Goal: Information Seeking & Learning: Find specific fact

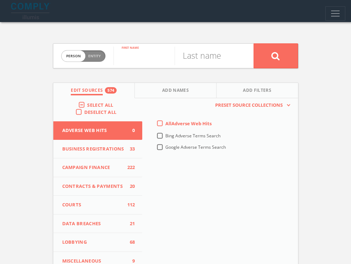
click at [134, 62] on input "text" at bounding box center [144, 56] width 61 height 19
type input "[PERSON_NAME]"
type input "Starr"
click at [254, 43] on button at bounding box center [276, 55] width 45 height 25
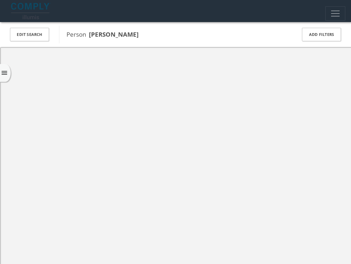
click at [122, 63] on div at bounding box center [175, 179] width 351 height 264
click at [66, 60] on span "Campaign Finance" at bounding box center [74, 61] width 89 height 11
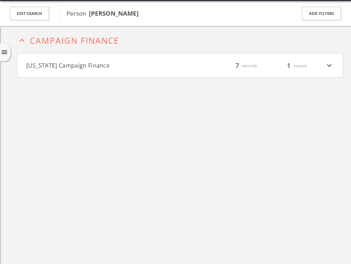
scroll to position [22, 0]
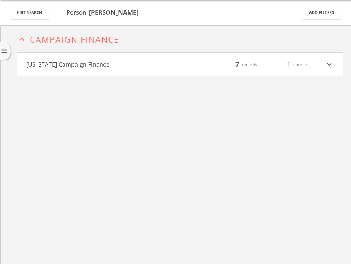
click at [74, 37] on span "Campaign Finance" at bounding box center [74, 39] width 89 height 11
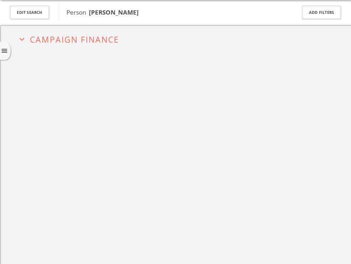
click at [73, 38] on span "Campaign Finance" at bounding box center [74, 39] width 89 height 11
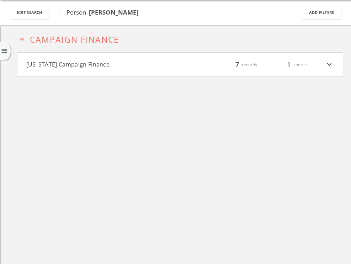
click at [73, 38] on span "Campaign Finance" at bounding box center [74, 39] width 89 height 11
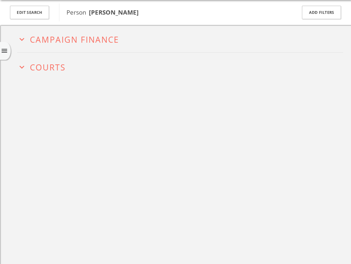
click at [141, 71] on button "expand_more Courts" at bounding box center [180, 66] width 326 height 11
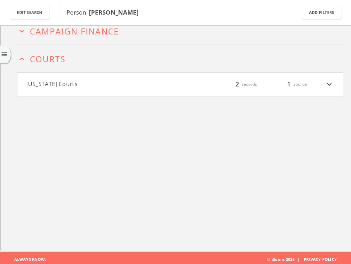
scroll to position [36, 0]
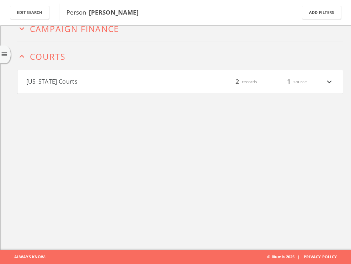
click at [117, 55] on button "expand_less Courts" at bounding box center [180, 55] width 326 height 11
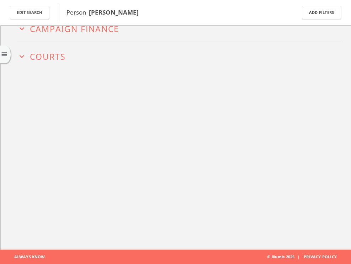
click at [108, 39] on h2 "expand_more Campaign Finance" at bounding box center [180, 27] width 326 height 27
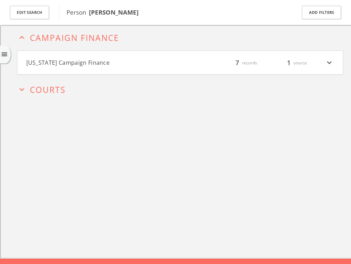
click at [97, 59] on button "[US_STATE] Campaign Finance" at bounding box center [103, 62] width 154 height 9
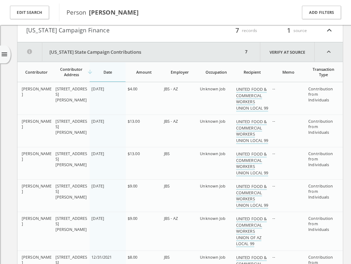
click at [101, 34] on button "[US_STATE] Campaign Finance" at bounding box center [103, 30] width 154 height 9
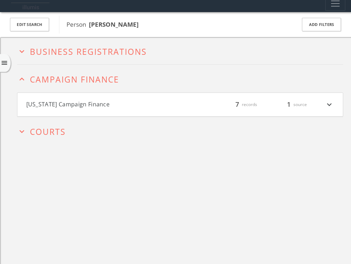
click at [95, 54] on span "Business Registrations" at bounding box center [88, 51] width 117 height 11
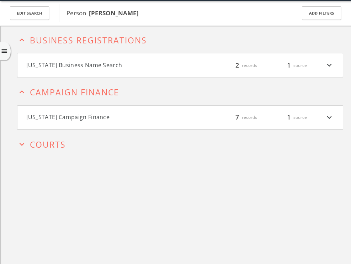
click at [97, 64] on button "[US_STATE] Business Name Search" at bounding box center [103, 65] width 154 height 9
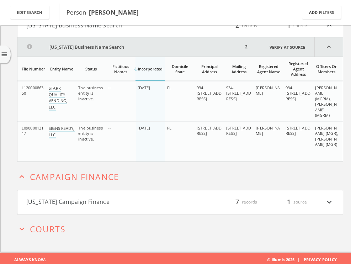
scroll to position [68, 0]
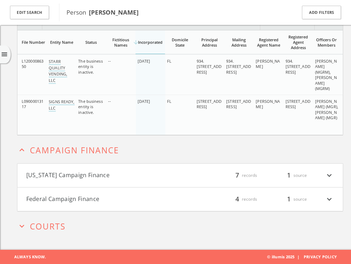
click at [65, 229] on span "Courts" at bounding box center [48, 226] width 36 height 11
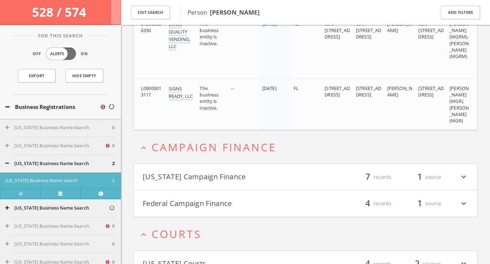
scroll to position [193, 0]
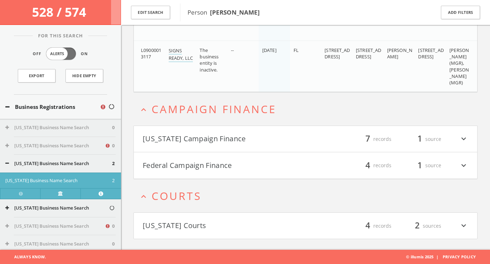
click at [193, 172] on h4 "Federal Campaign Finance filter_list 4 records 1 source expand_more" at bounding box center [306, 165] width 344 height 26
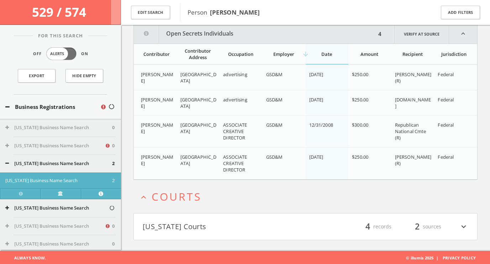
scroll to position [349, 0]
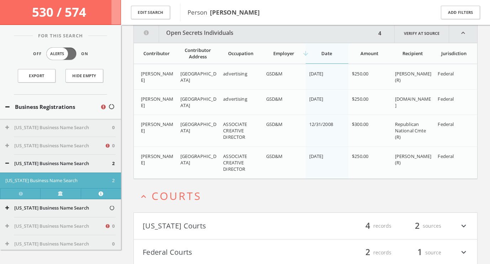
click at [241, 167] on span "ASSOCIATE CREATIVE DIRECTOR" at bounding box center [235, 162] width 24 height 19
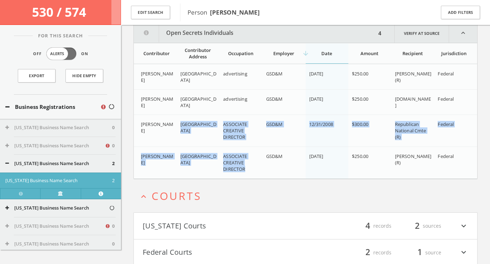
drag, startPoint x: 241, startPoint y: 167, endPoint x: 220, endPoint y: 119, distance: 52.6
click at [220, 119] on div "[PERSON_NAME], [GEOGRAPHIC_DATA] 78726 advertising GSD&M [DATE] $250.00 [PERSON…" at bounding box center [306, 121] width 344 height 115
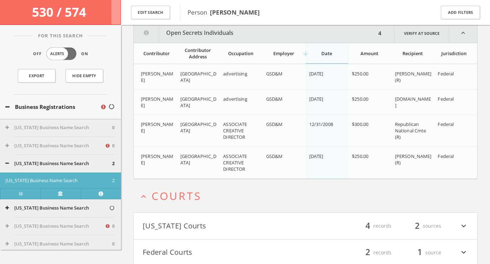
click at [220, 119] on td "[GEOGRAPHIC_DATA]" at bounding box center [198, 131] width 43 height 32
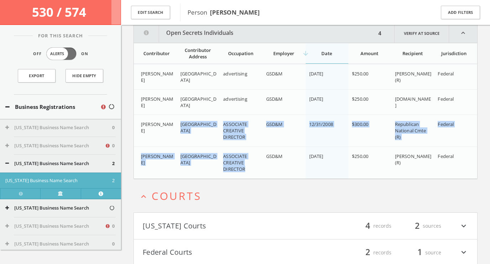
drag, startPoint x: 220, startPoint y: 119, endPoint x: 247, endPoint y: 163, distance: 52.5
click at [247, 163] on div "[PERSON_NAME], [GEOGRAPHIC_DATA] 78726 advertising GSD&M [DATE] $250.00 [PERSON…" at bounding box center [306, 121] width 344 height 115
click at [247, 163] on div "ASSOCIATE CREATIVE DIRECTOR" at bounding box center [241, 163] width 37 height 20
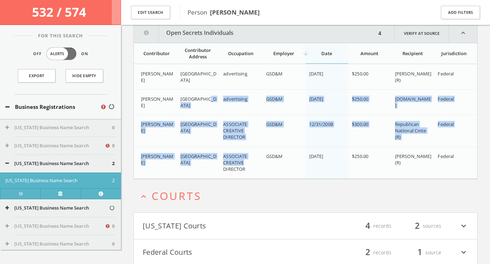
drag, startPoint x: 247, startPoint y: 163, endPoint x: 216, endPoint y: 104, distance: 67.0
click at [216, 104] on div "[PERSON_NAME], [GEOGRAPHIC_DATA] 78726 advertising GSD&M [DATE] $250.00 [PERSON…" at bounding box center [306, 121] width 344 height 115
click at [218, 108] on td "[GEOGRAPHIC_DATA]" at bounding box center [198, 102] width 43 height 25
drag, startPoint x: 218, startPoint y: 108, endPoint x: 258, endPoint y: 175, distance: 77.9
click at [258, 175] on div "[PERSON_NAME], [GEOGRAPHIC_DATA] 78726 advertising GSD&M [DATE] $250.00 [PERSON…" at bounding box center [306, 121] width 344 height 115
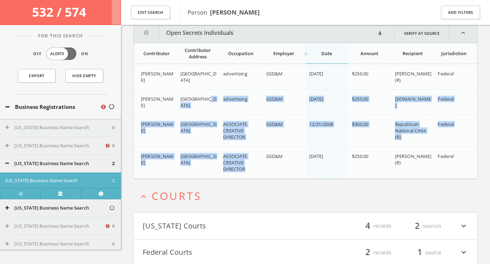
click at [258, 175] on td "ASSOCIATE CREATIVE DIRECTOR" at bounding box center [241, 163] width 43 height 32
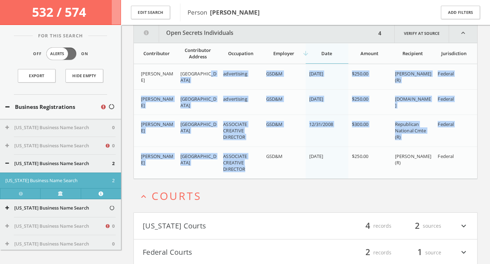
drag, startPoint x: 258, startPoint y: 175, endPoint x: 213, endPoint y: 84, distance: 101.6
click at [213, 84] on div "[PERSON_NAME], [GEOGRAPHIC_DATA] 78726 advertising GSD&M [DATE] $250.00 [PERSON…" at bounding box center [306, 121] width 344 height 115
click at [213, 84] on td "[GEOGRAPHIC_DATA]" at bounding box center [198, 76] width 43 height 25
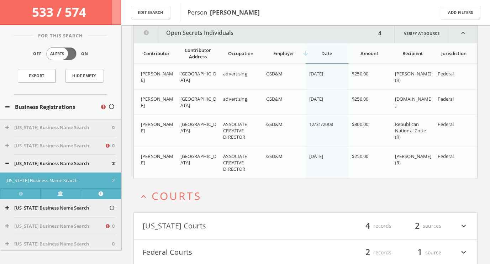
scroll to position [350, 0]
click at [222, 106] on td "advertising" at bounding box center [241, 101] width 43 height 25
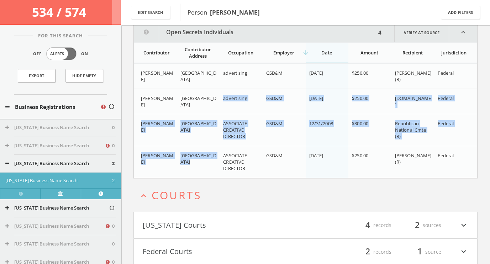
drag, startPoint x: 222, startPoint y: 106, endPoint x: 257, endPoint y: 160, distance: 63.9
click at [257, 160] on div "[PERSON_NAME], [GEOGRAPHIC_DATA] 78726 advertising GSD&M [DATE] $250.00 [PERSON…" at bounding box center [306, 120] width 344 height 115
click at [257, 160] on div "ASSOCIATE CREATIVE DIRECTOR" at bounding box center [241, 162] width 37 height 20
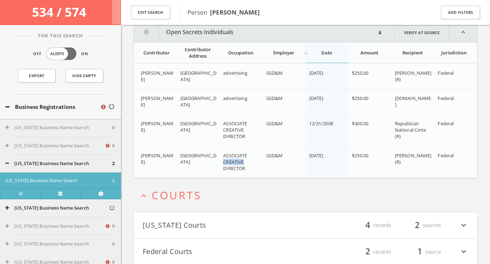
click at [257, 160] on div "ASSOCIATE CREATIVE DIRECTOR" at bounding box center [241, 162] width 37 height 20
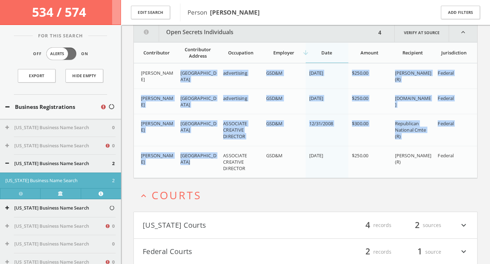
drag, startPoint x: 257, startPoint y: 160, endPoint x: 219, endPoint y: 86, distance: 83.3
click at [219, 86] on div "[PERSON_NAME], [GEOGRAPHIC_DATA] 78726 advertising GSD&M [DATE] $250.00 [PERSON…" at bounding box center [306, 120] width 344 height 115
click at [219, 86] on td "[GEOGRAPHIC_DATA]" at bounding box center [198, 76] width 43 height 25
drag, startPoint x: 219, startPoint y: 86, endPoint x: 279, endPoint y: 166, distance: 100.6
click at [279, 166] on div "[PERSON_NAME], [GEOGRAPHIC_DATA] 78726 advertising GSD&M [DATE] $250.00 [PERSON…" at bounding box center [306, 120] width 344 height 115
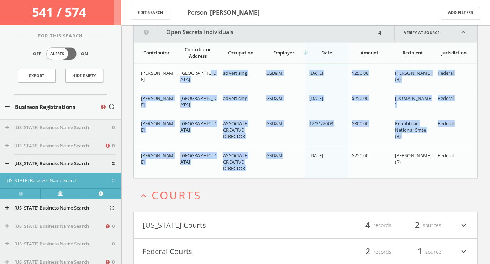
click at [280, 166] on td "GSD&M" at bounding box center [284, 162] width 43 height 32
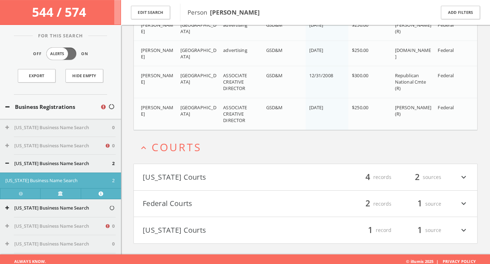
scroll to position [402, 0]
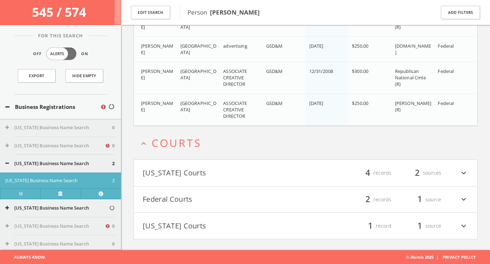
click at [234, 197] on button "Federal Courts" at bounding box center [224, 200] width 163 height 12
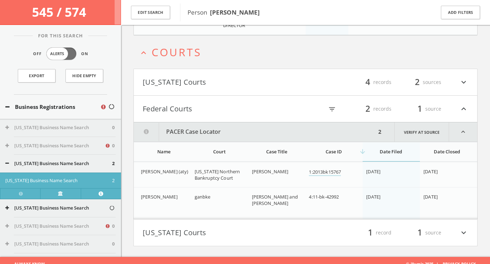
scroll to position [500, 0]
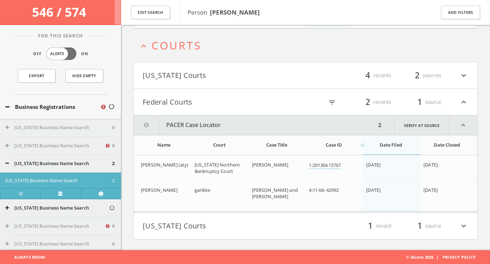
click at [198, 163] on span "[US_STATE] Northern Bankruptcy Court" at bounding box center [217, 168] width 45 height 13
drag, startPoint x: 198, startPoint y: 163, endPoint x: 290, endPoint y: 208, distance: 102.1
click at [290, 208] on div "[PERSON_NAME] (aty) [US_STATE] Northern Bankruptcy Court [PERSON_NAME] 1:2013bk…" at bounding box center [306, 183] width 344 height 57
click at [290, 208] on td "[PERSON_NAME] and [PERSON_NAME]" at bounding box center [277, 197] width 57 height 32
drag, startPoint x: 290, startPoint y: 208, endPoint x: 238, endPoint y: 164, distance: 68.5
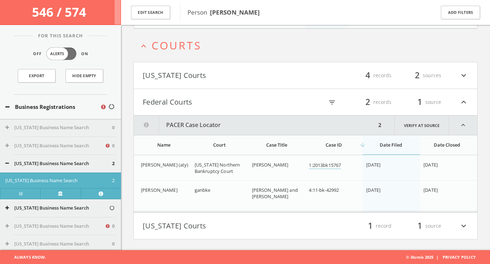
click at [239, 164] on div "[PERSON_NAME] (aty) [US_STATE] Northern Bankruptcy Court [PERSON_NAME] 1:2013bk…" at bounding box center [306, 183] width 344 height 57
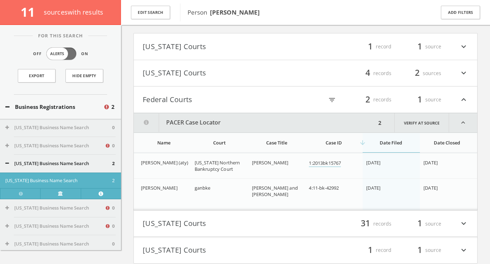
scroll to position [592, 0]
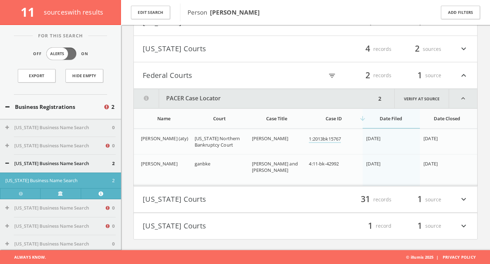
click at [251, 197] on button "[US_STATE] Courts" at bounding box center [224, 200] width 163 height 12
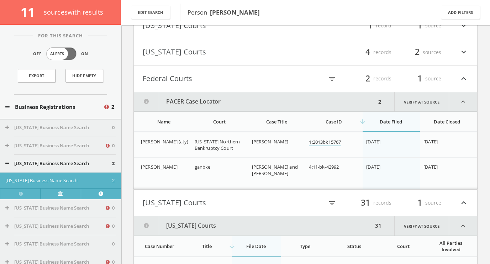
scroll to position [591, 0]
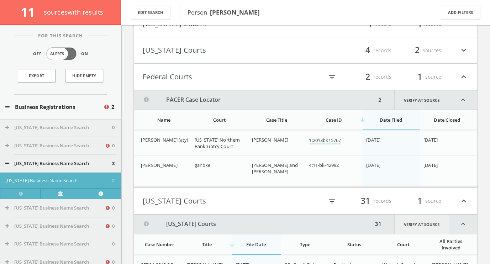
click at [351, 228] on link "Verify at source" at bounding box center [422, 224] width 55 height 19
